Goal: Transaction & Acquisition: Subscribe to service/newsletter

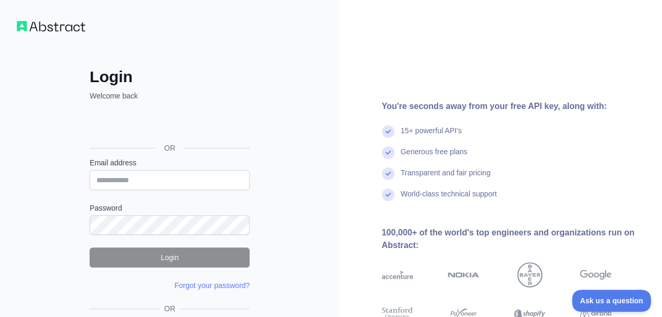
click at [14, 200] on div "Login Welcome back OR Email address Password Login Forgot your password? Please…" at bounding box center [170, 201] width 340 height 402
click at [278, 132] on div "Login Welcome back OR Email address Password Login Forgot your password? Please…" at bounding box center [170, 201] width 340 height 402
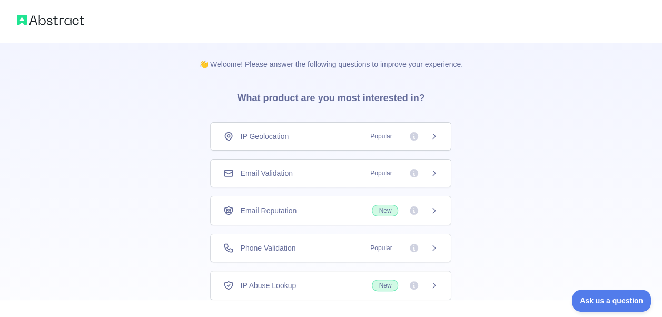
click at [142, 159] on div "👋 Welcome! Please answer the following questions to improve your experience. Wh…" at bounding box center [331, 193] width 662 height 387
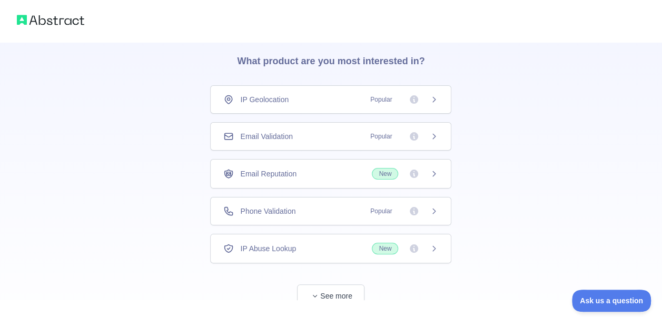
scroll to position [67, 0]
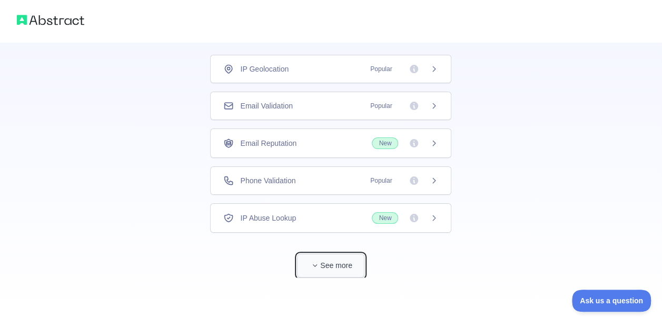
click at [320, 272] on button "See more" at bounding box center [330, 266] width 67 height 24
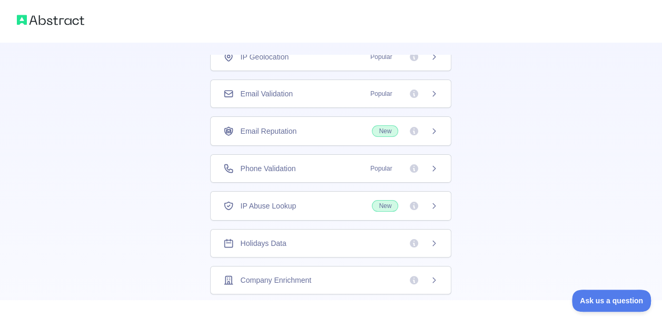
scroll to position [0, 0]
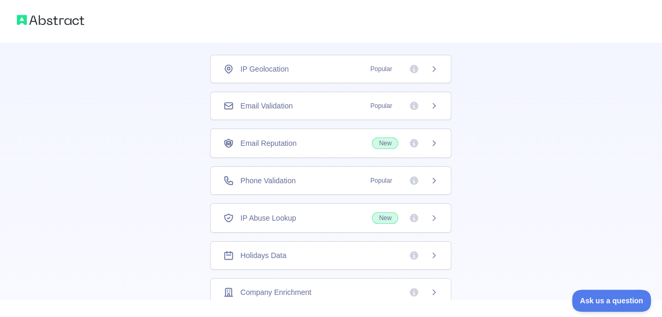
click at [309, 112] on div "Email Validation Popular" at bounding box center [330, 106] width 241 height 28
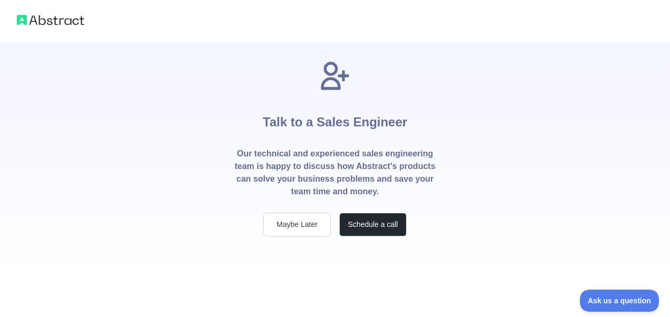
click at [398, 105] on h1 "Talk to a Sales Engineer" at bounding box center [335, 120] width 144 height 55
drag, startPoint x: 398, startPoint y: 105, endPoint x: 394, endPoint y: 154, distance: 48.6
click at [394, 154] on p "Our technical and experienced sales engineering team is happy to discuss how Ab…" at bounding box center [335, 172] width 202 height 51
click at [302, 231] on button "Maybe Later" at bounding box center [296, 225] width 67 height 24
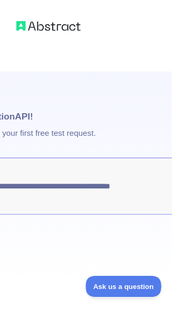
scroll to position [0, 115]
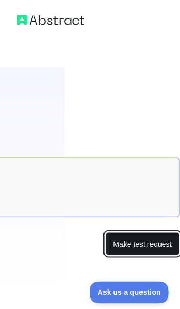
click at [153, 248] on button "Make test request" at bounding box center [142, 244] width 74 height 24
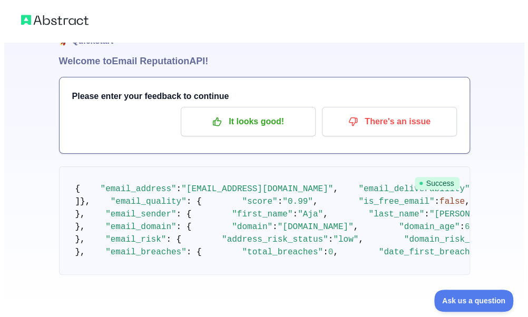
scroll to position [0, 0]
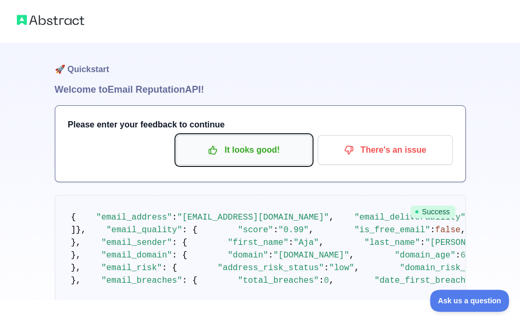
click at [307, 146] on button "It looks good!" at bounding box center [243, 149] width 135 height 29
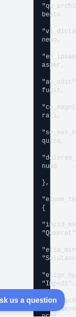
scroll to position [5297, 0]
